Goal: Task Accomplishment & Management: Use online tool/utility

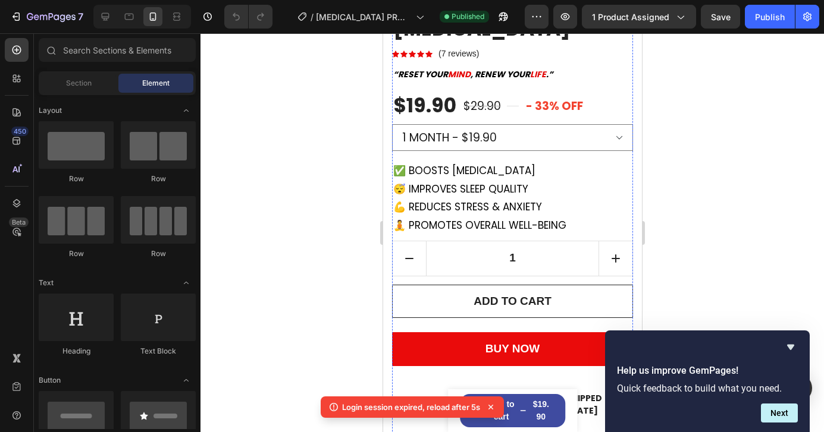
scroll to position [404, 0]
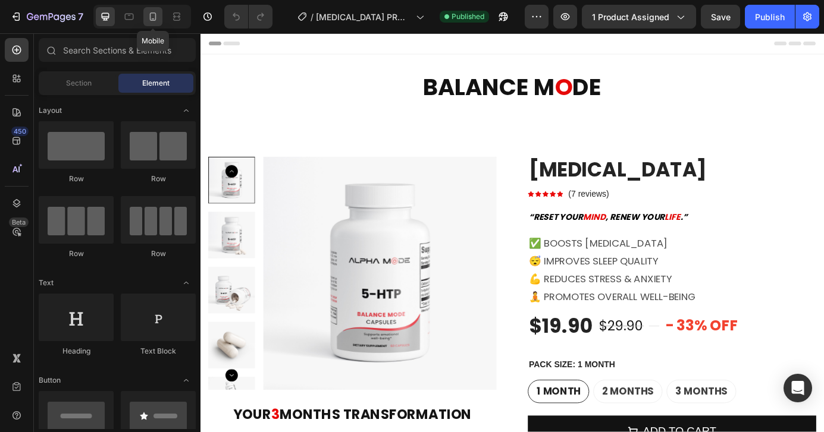
click at [155, 19] on icon at bounding box center [153, 16] width 7 height 8
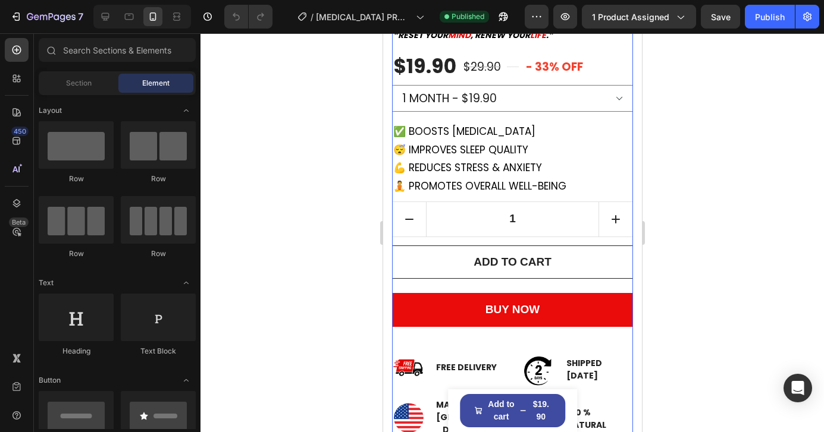
scroll to position [401, 0]
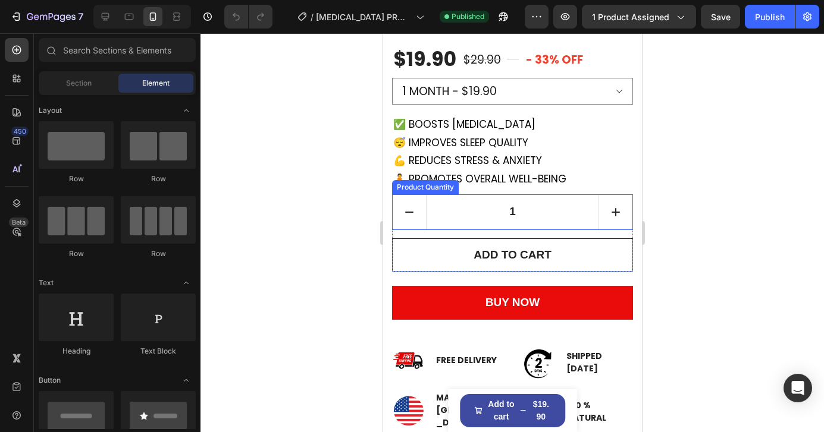
click at [452, 197] on input "1" at bounding box center [511, 212] width 173 height 34
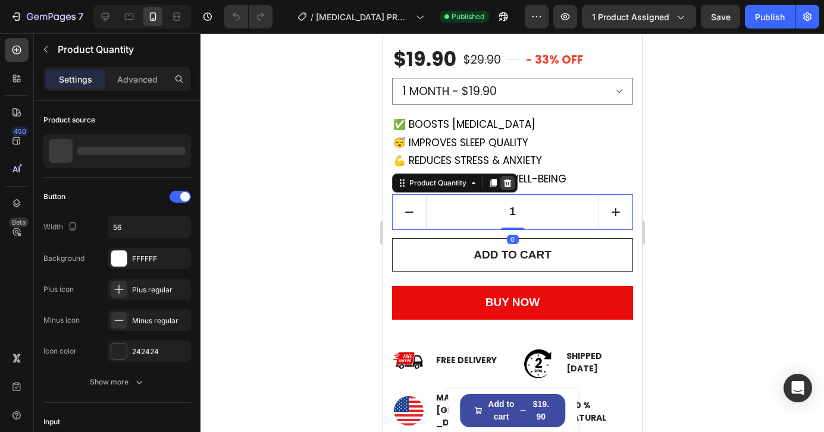
click at [504, 184] on icon at bounding box center [507, 182] width 8 height 8
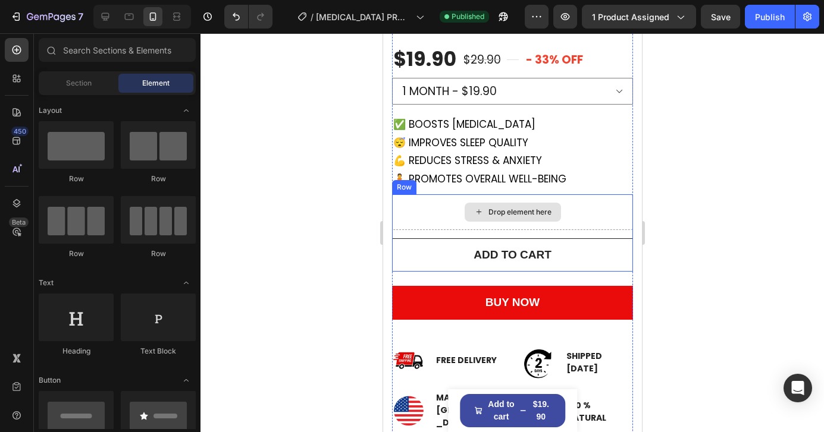
click at [439, 205] on div "Drop element here" at bounding box center [511, 212] width 241 height 36
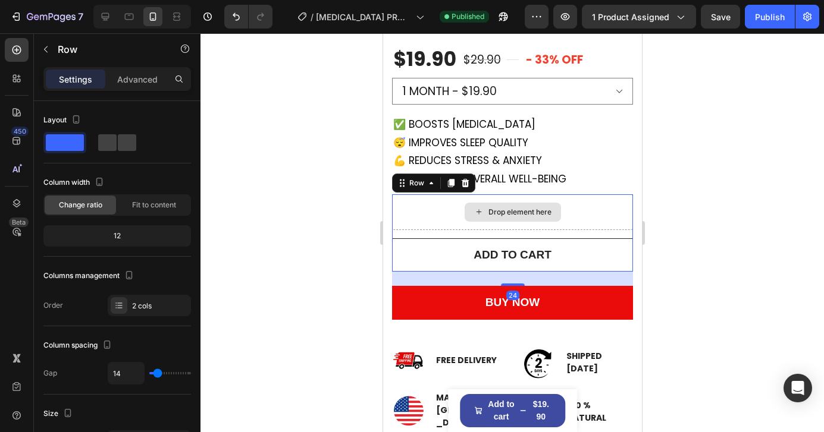
click at [438, 206] on div "Drop element here" at bounding box center [511, 212] width 241 height 36
click at [670, 191] on div at bounding box center [511, 232] width 623 height 399
click at [594, 206] on div "Drop element here" at bounding box center [511, 212] width 241 height 36
click at [432, 179] on icon at bounding box center [431, 183] width 10 height 10
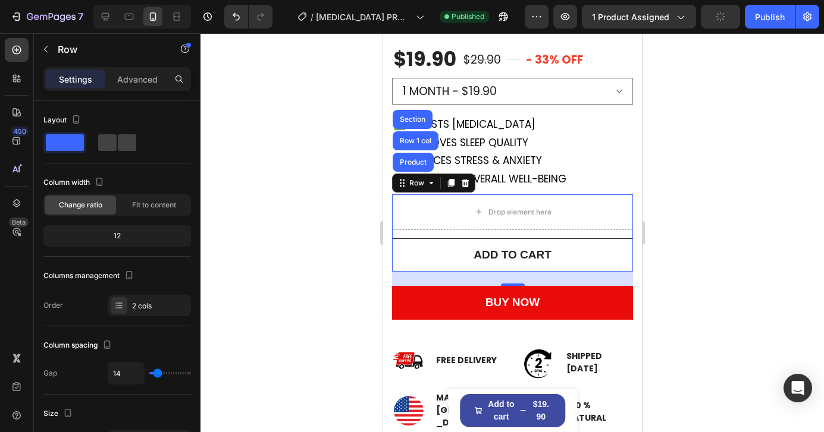
click at [358, 232] on div at bounding box center [511, 232] width 623 height 399
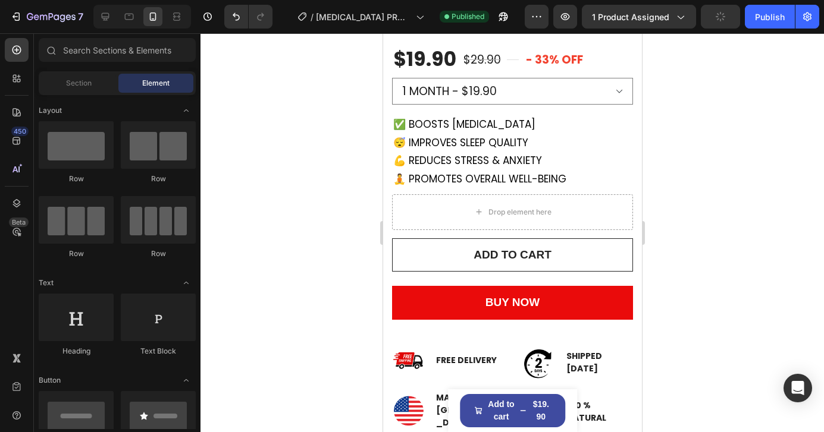
scroll to position [0, 0]
click at [565, 19] on icon "button" at bounding box center [565, 17] width 12 height 12
click at [760, 18] on div "Publish" at bounding box center [770, 17] width 30 height 12
